Goal: Ask a question

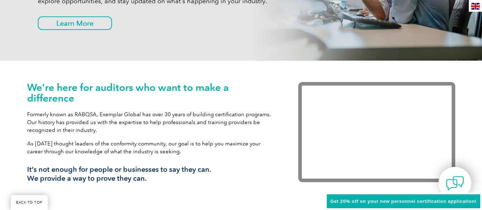
scroll to position [179, 0]
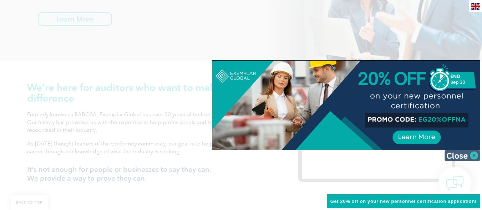
click at [476, 152] on img at bounding box center [463, 155] width 36 height 11
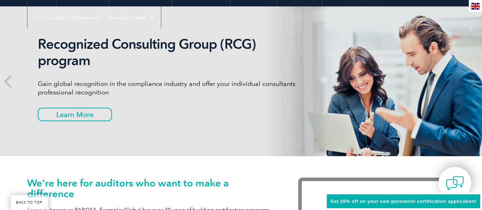
scroll to position [71, 0]
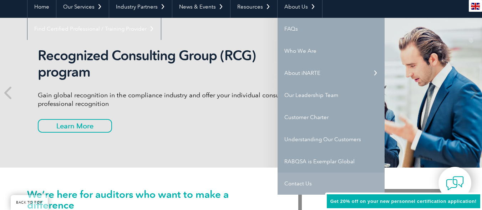
click at [301, 181] on link "Contact Us" at bounding box center [331, 184] width 107 height 22
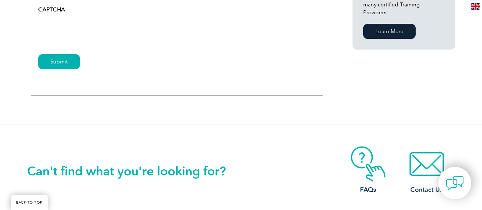
scroll to position [643, 0]
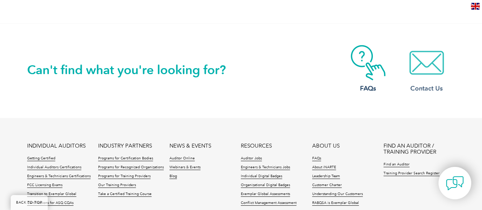
click at [439, 63] on img at bounding box center [426, 63] width 57 height 36
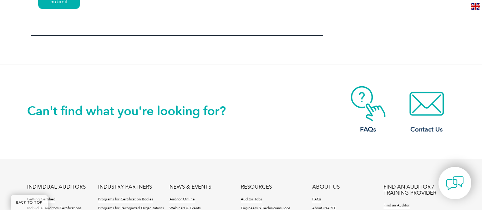
scroll to position [643, 0]
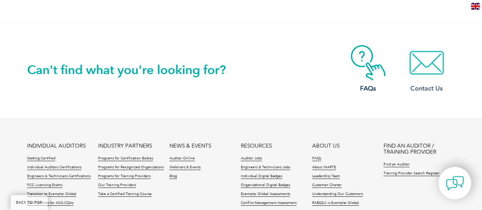
click at [427, 74] on img at bounding box center [426, 63] width 57 height 36
click at [430, 62] on img at bounding box center [426, 63] width 57 height 36
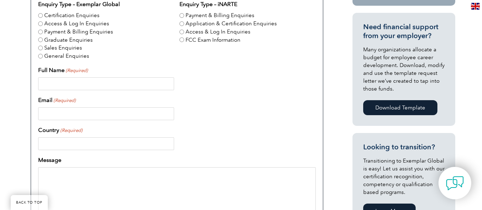
scroll to position [214, 0]
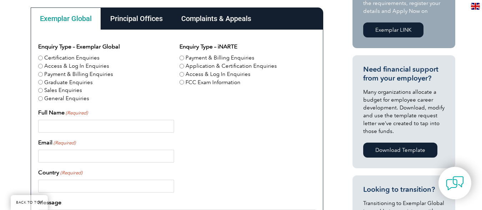
click at [42, 57] on div "Certification Enquiries" at bounding box center [106, 58] width 136 height 8
click at [39, 57] on input "Certification Enquiries" at bounding box center [40, 58] width 5 height 5
radio input "true"
click at [180, 66] on div "Enquiry Type – Exemplar Global Certification Enquiries Access & Log In Enquirie…" at bounding box center [177, 206] width 278 height 329
click at [182, 66] on input "Application & Certification Enquiries" at bounding box center [182, 66] width 5 height 5
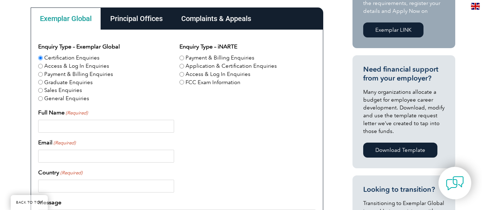
radio input "true"
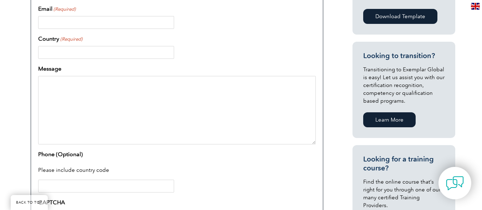
scroll to position [250, 0]
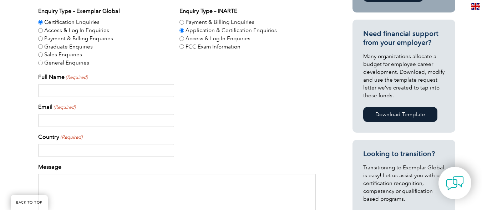
click at [144, 93] on input "Full Name (Required)" at bounding box center [106, 90] width 136 height 13
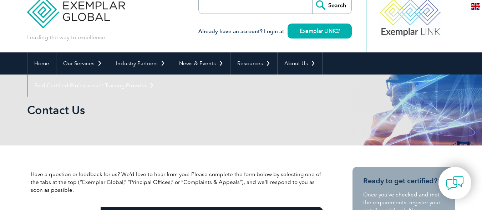
scroll to position [0, 0]
